Goal: Find contact information: Find contact information

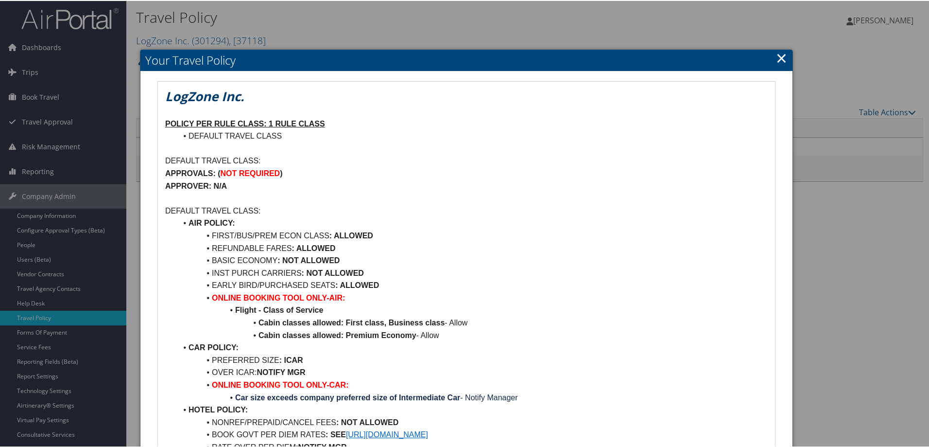
click at [785, 56] on h2 "Your Travel Policy" at bounding box center [466, 59] width 652 height 21
click at [776, 59] on link "×" at bounding box center [781, 56] width 11 height 19
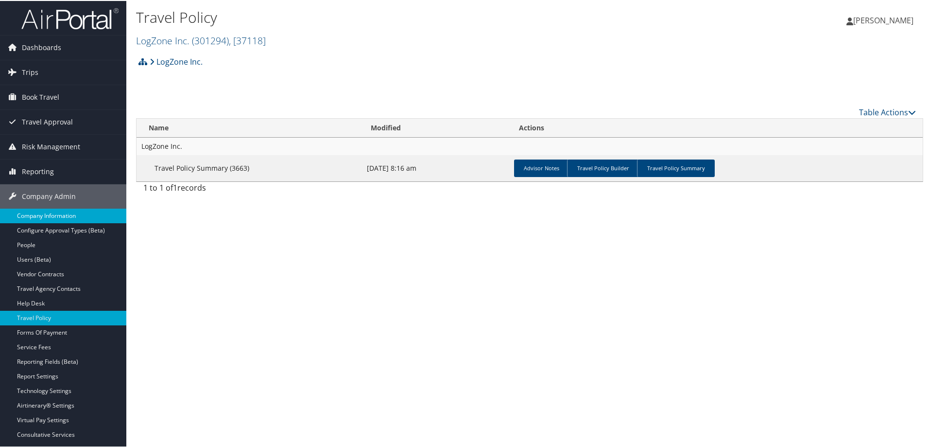
click at [71, 213] on link "Company Information" at bounding box center [63, 215] width 126 height 15
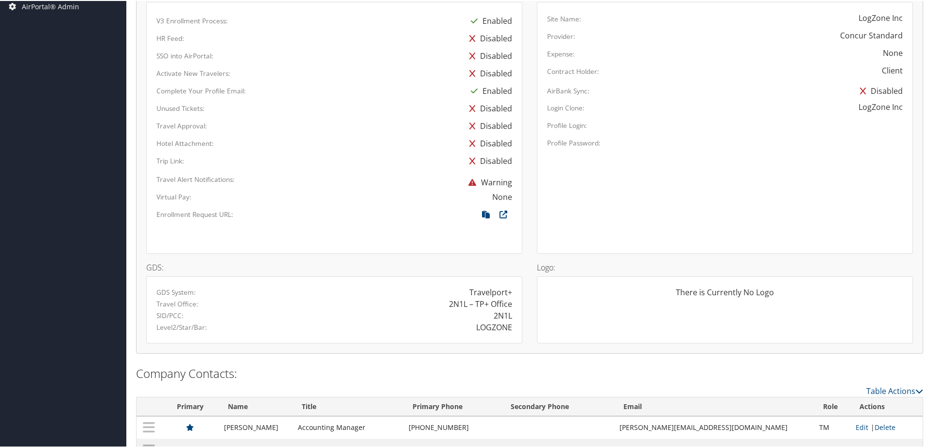
scroll to position [532, 0]
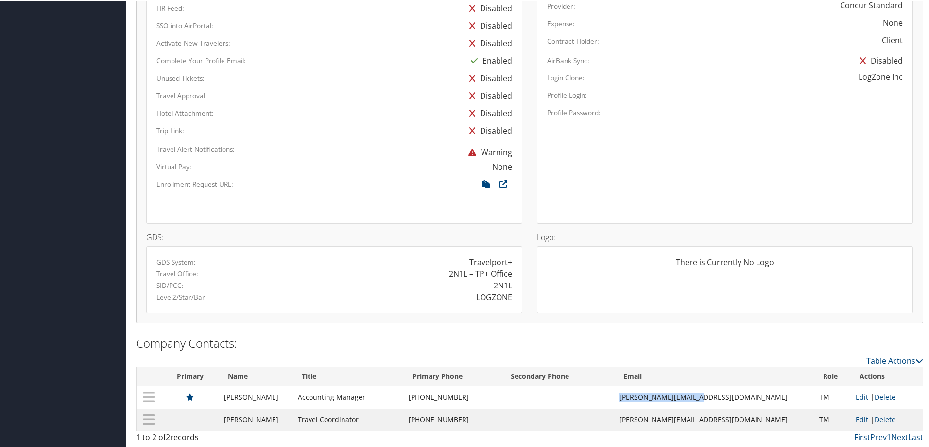
drag, startPoint x: 685, startPoint y: 398, endPoint x: 741, endPoint y: 394, distance: 56.5
click at [741, 394] on td "lanier@logzoneinc.com" at bounding box center [715, 396] width 200 height 22
copy td "lanier@logzoneinc.com"
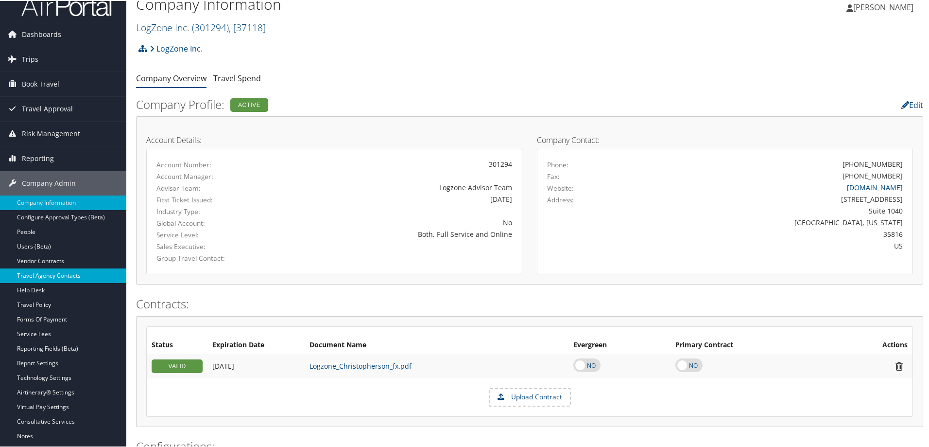
click at [38, 273] on link "Travel Agency Contacts" at bounding box center [63, 274] width 126 height 15
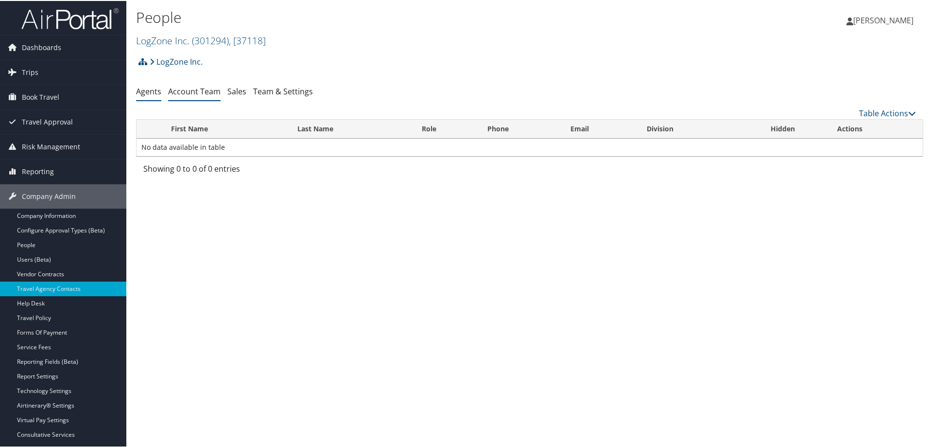
click at [208, 91] on link "Account Team" at bounding box center [194, 90] width 52 height 11
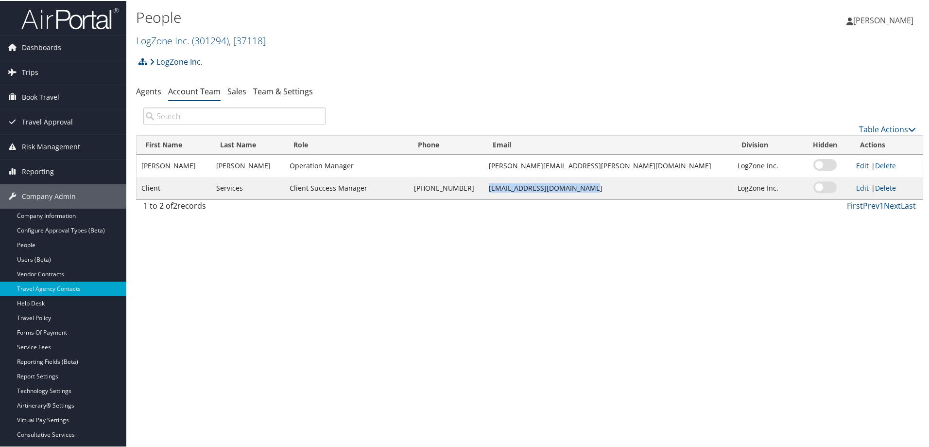
drag, startPoint x: 532, startPoint y: 188, endPoint x: 642, endPoint y: 182, distance: 109.5
click at [642, 182] on td "[EMAIL_ADDRESS][DOMAIN_NAME]" at bounding box center [608, 187] width 248 height 22
drag, startPoint x: 528, startPoint y: 164, endPoint x: 627, endPoint y: 157, distance: 98.4
click at [627, 157] on td "[PERSON_NAME][EMAIL_ADDRESS][PERSON_NAME][DOMAIN_NAME]" at bounding box center [608, 165] width 248 height 22
copy td "[PERSON_NAME][EMAIL_ADDRESS][PERSON_NAME][DOMAIN_NAME]"
